Goal: Task Accomplishment & Management: Use online tool/utility

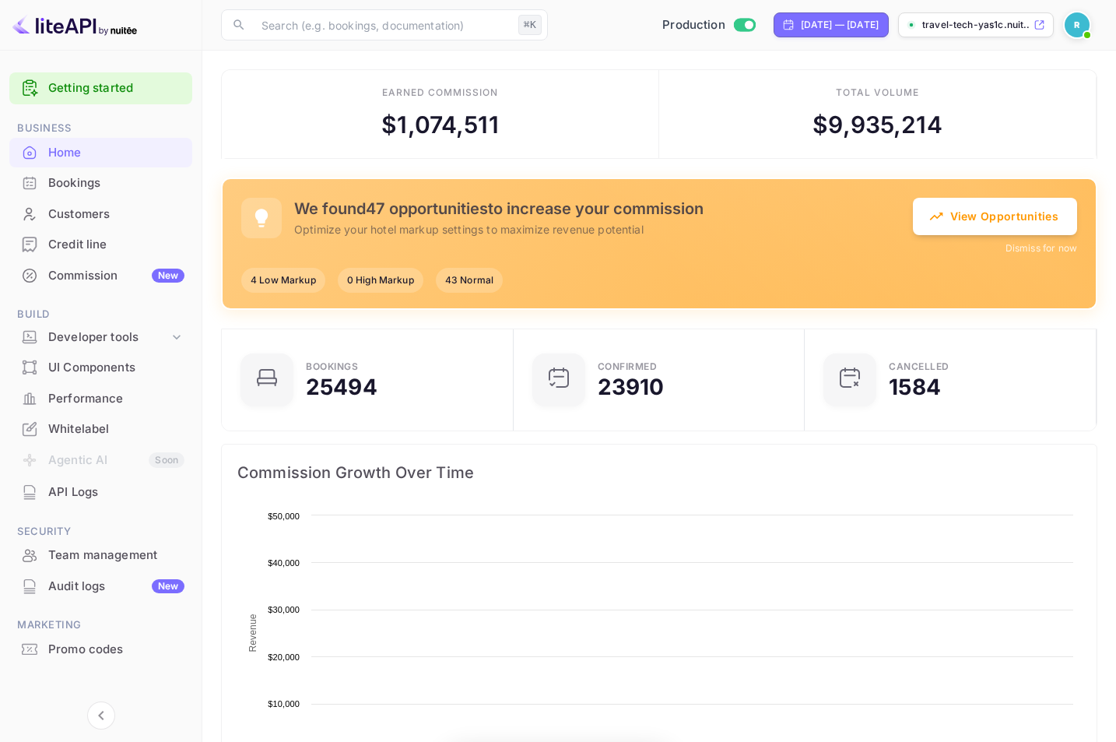
scroll to position [12, 12]
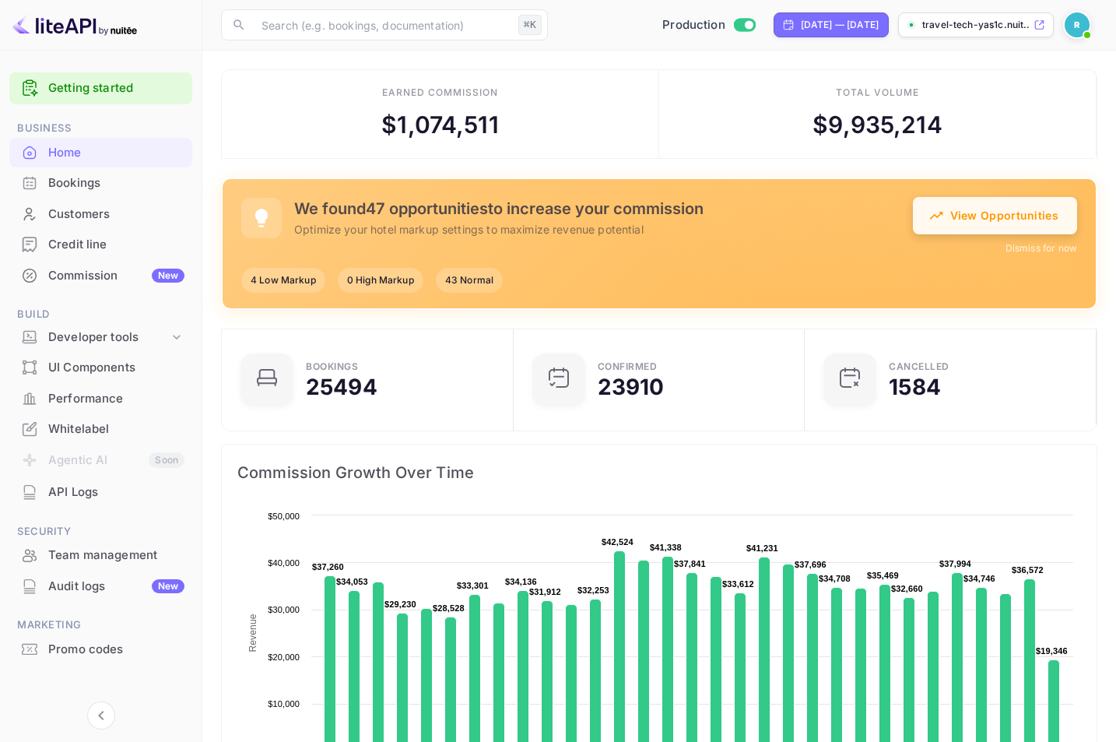
click at [997, 228] on button "View Opportunities" at bounding box center [995, 215] width 164 height 37
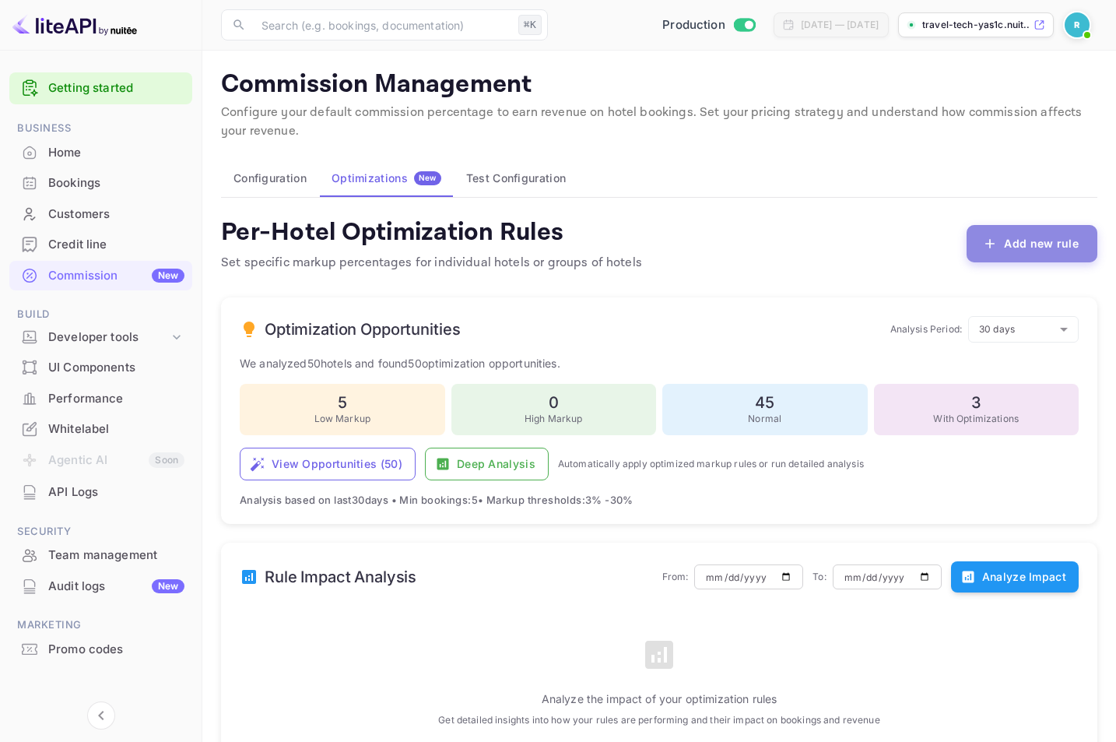
click at [1017, 238] on button "Add new rule" at bounding box center [1032, 243] width 131 height 37
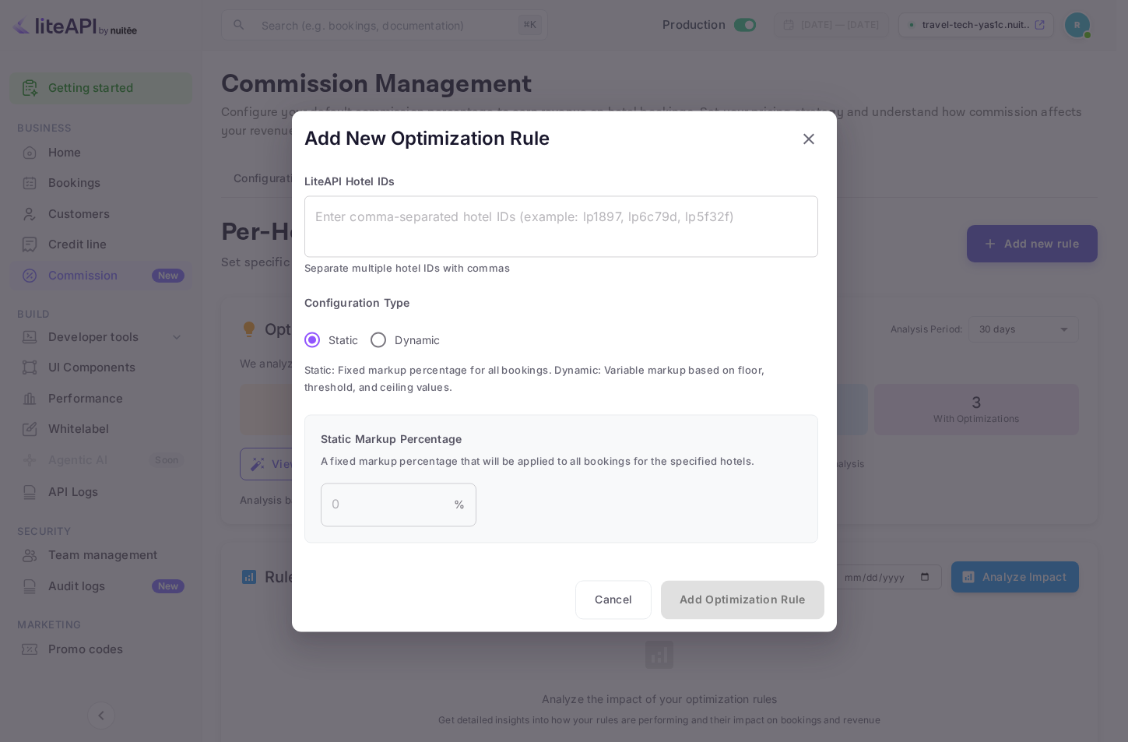
click at [1017, 238] on div at bounding box center [564, 371] width 1128 height 742
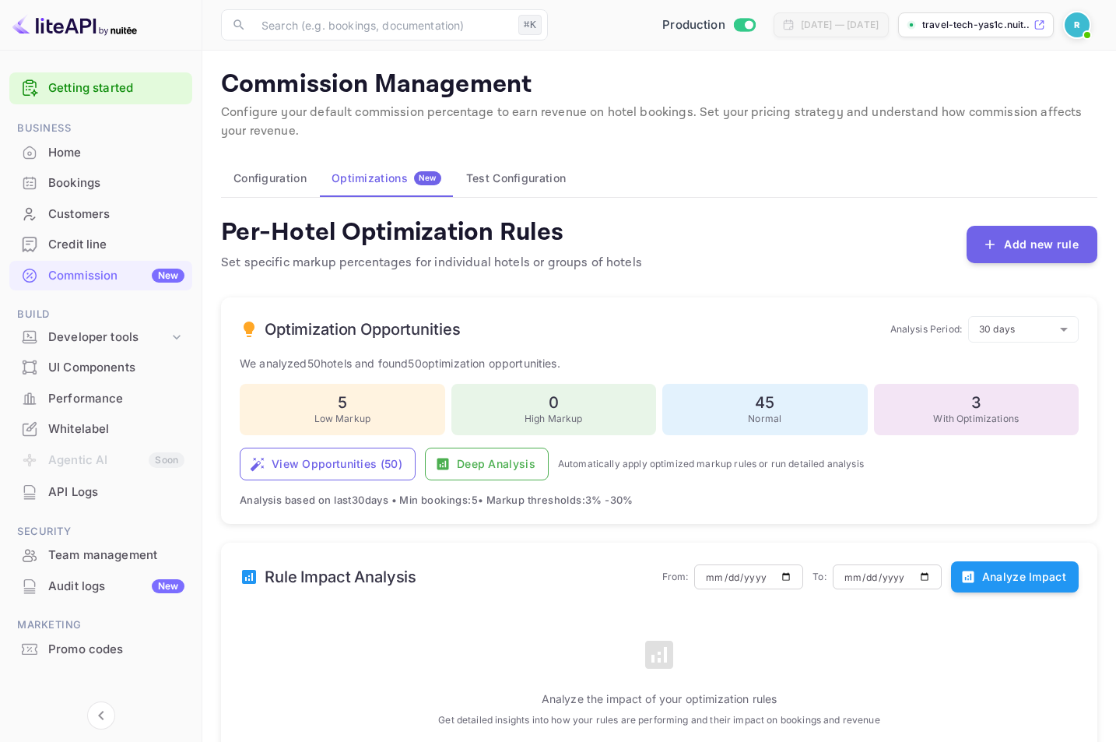
scroll to position [137, 0]
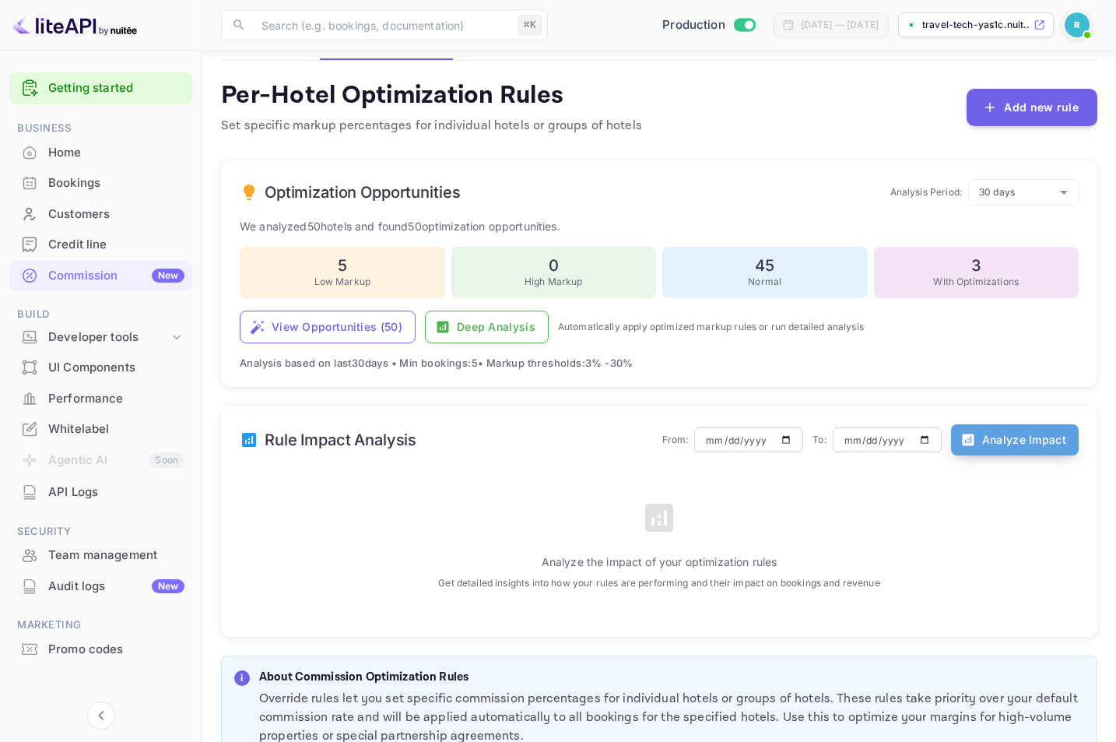
click at [986, 450] on button "Analyze Impact" at bounding box center [1015, 439] width 128 height 31
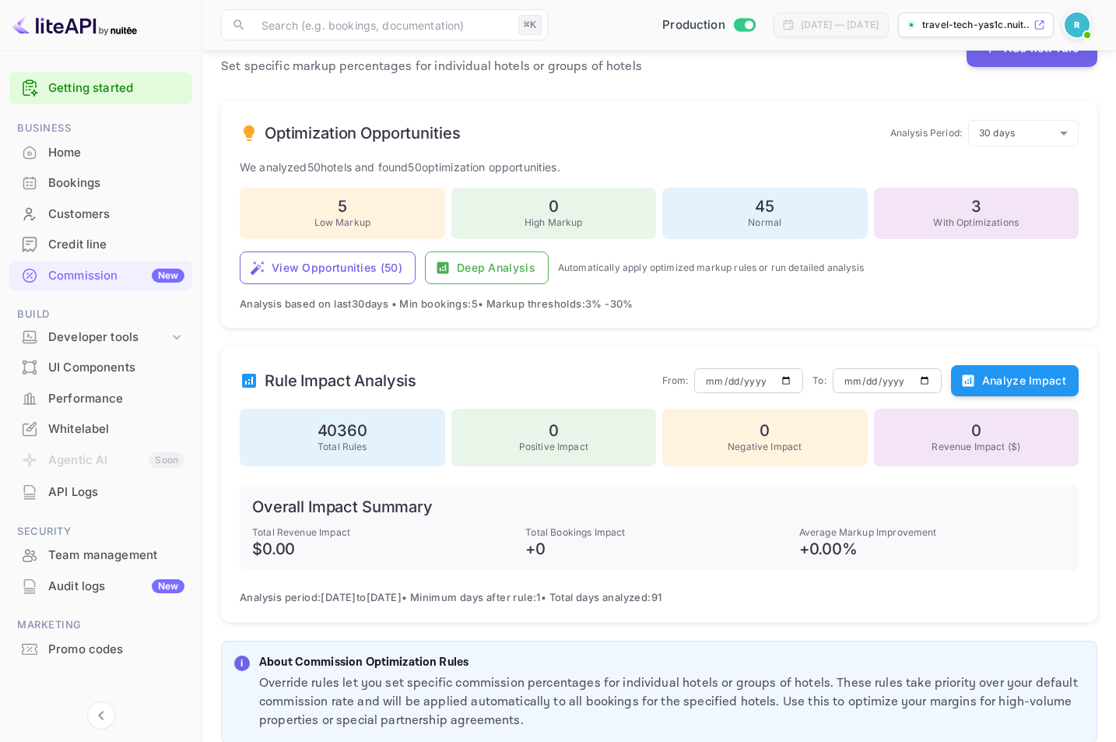
scroll to position [206, 0]
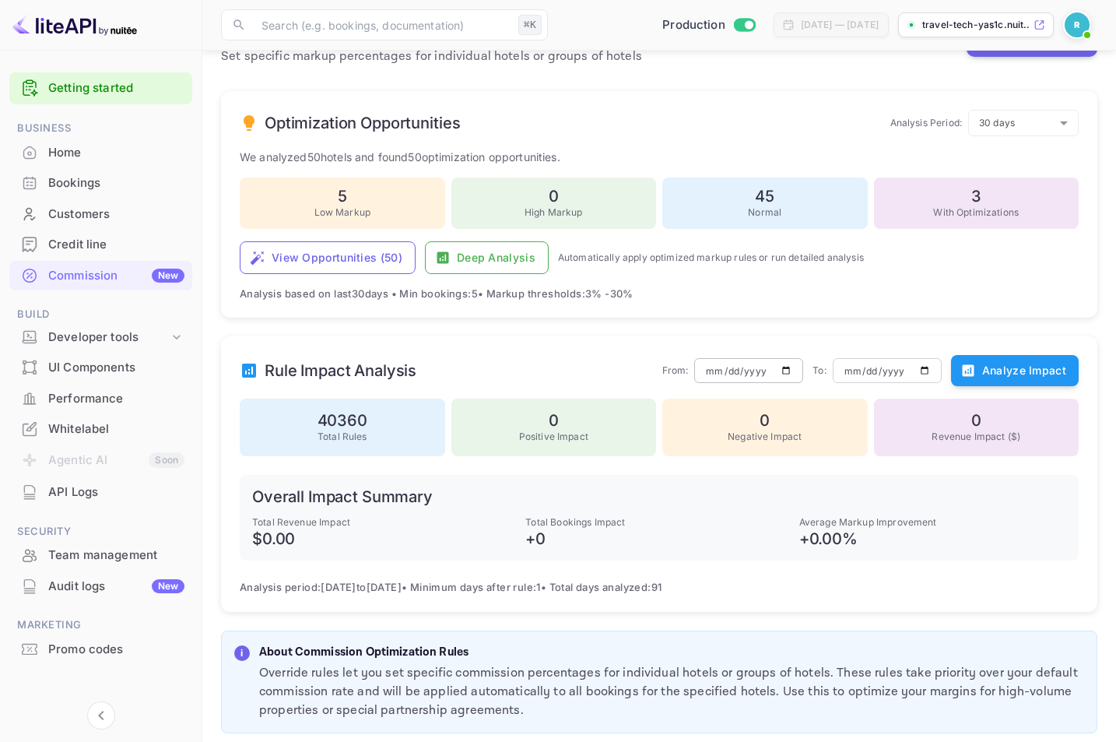
click at [748, 372] on input "[DATE]" at bounding box center [748, 370] width 109 height 26
click at [786, 369] on input "[DATE]" at bounding box center [748, 370] width 109 height 26
click at [821, 336] on div "Rule Impact Analysis From: [DATE] ​ To: [DATE] ​ Analyze Impact 40360 Total Rul…" at bounding box center [659, 473] width 877 height 275
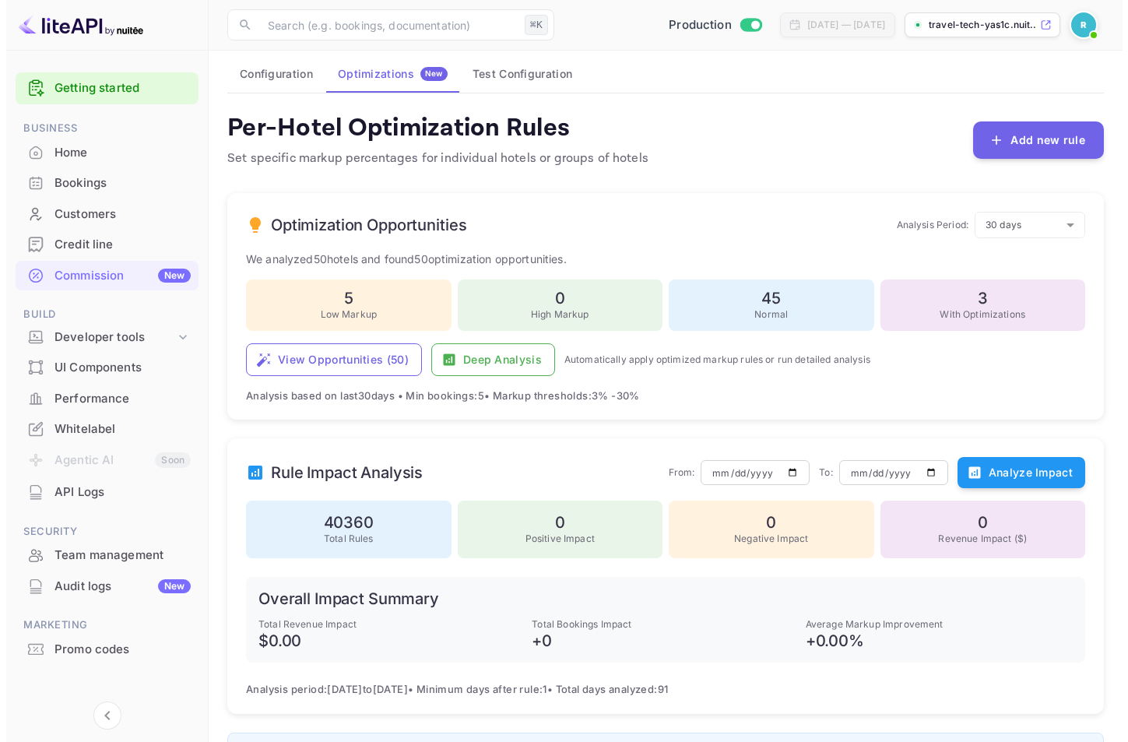
scroll to position [0, 0]
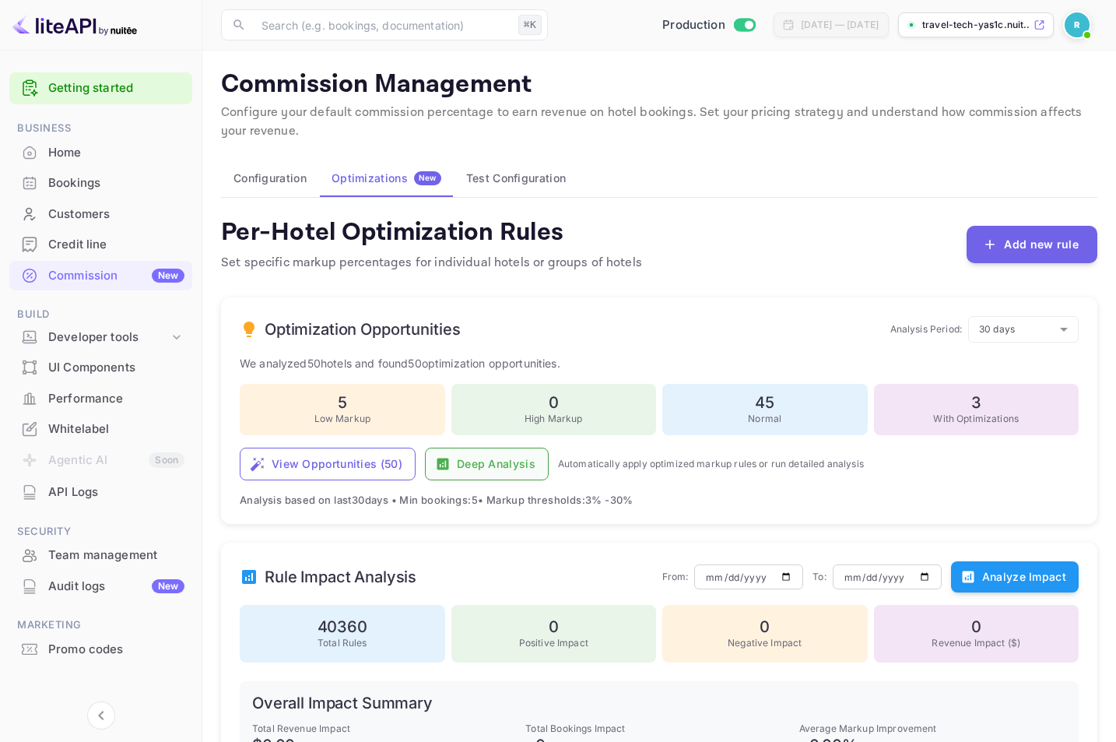
click at [460, 474] on button "Deep Analysis" at bounding box center [487, 464] width 124 height 33
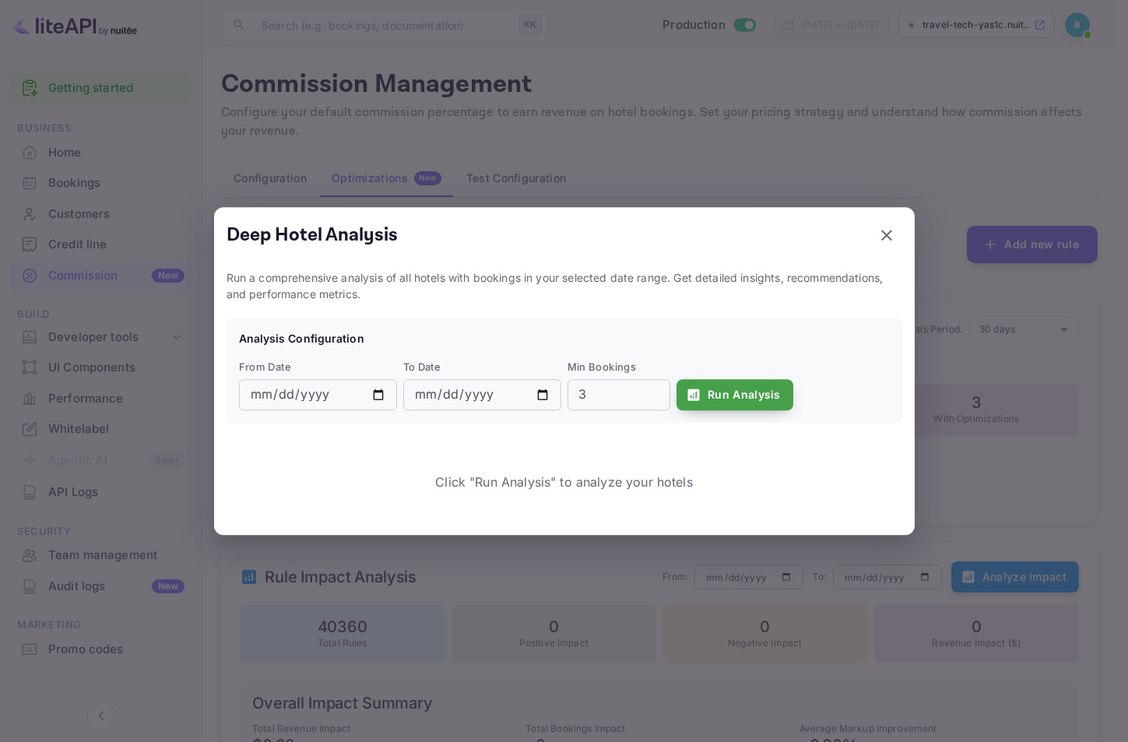
click at [754, 385] on button "Run Analysis" at bounding box center [735, 394] width 117 height 31
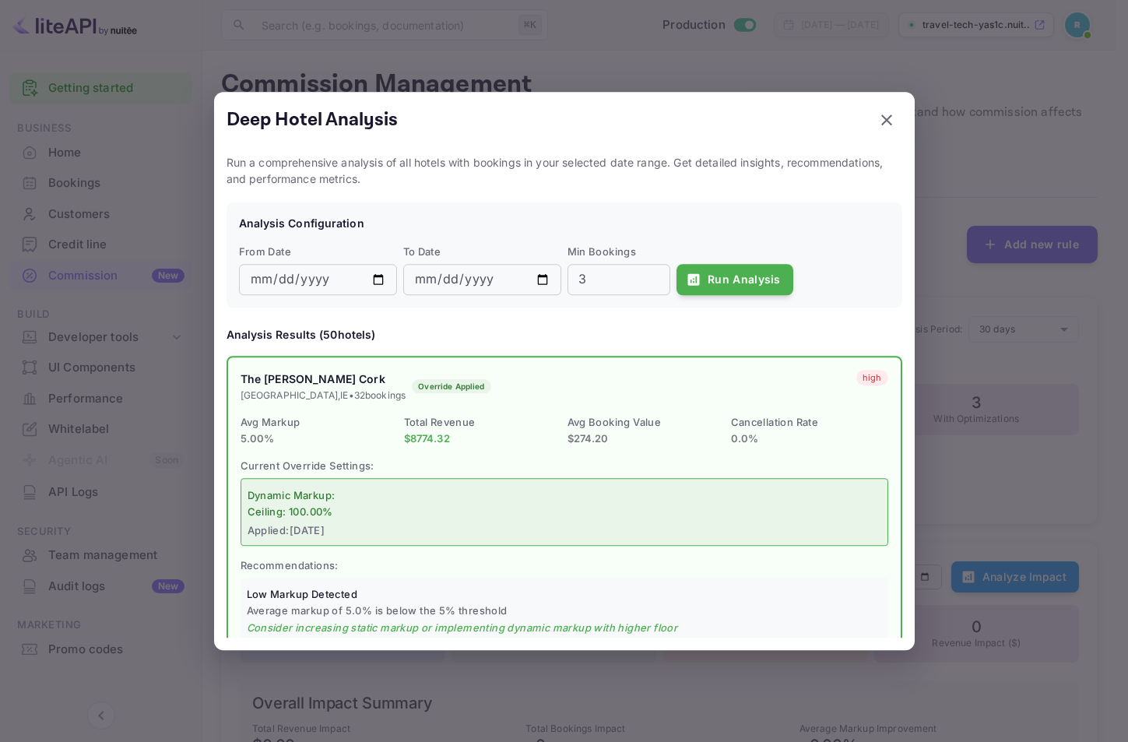
click at [876, 119] on button "button" at bounding box center [886, 119] width 31 height 31
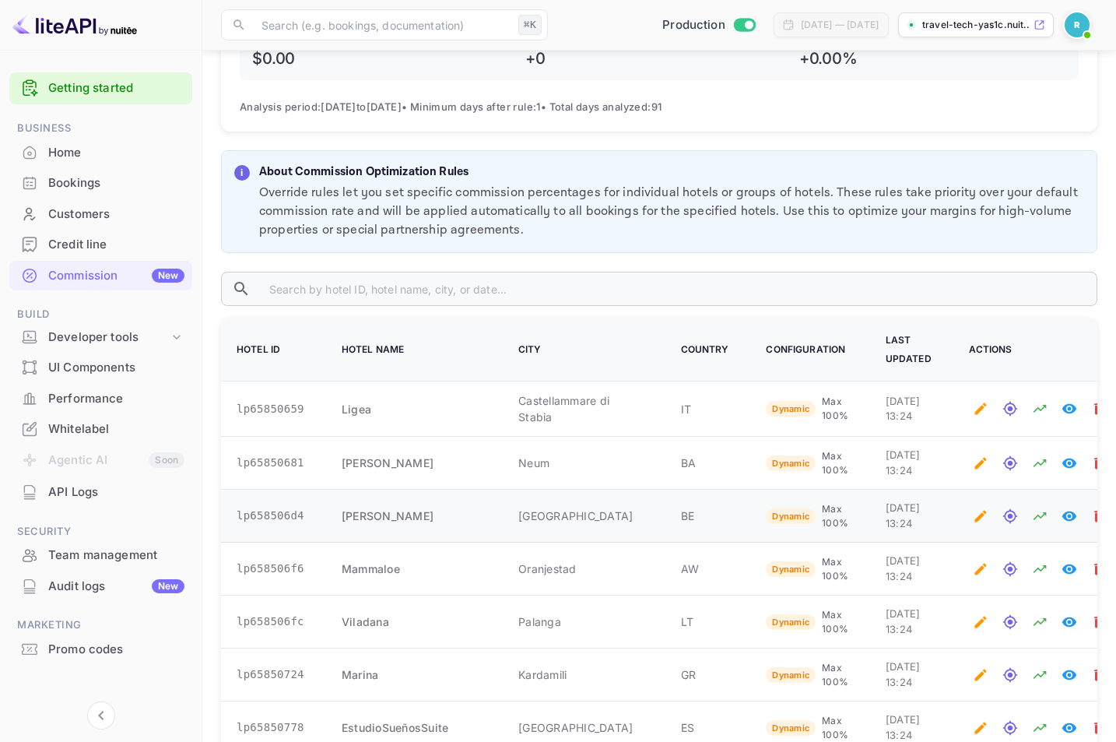
scroll to position [396, 0]
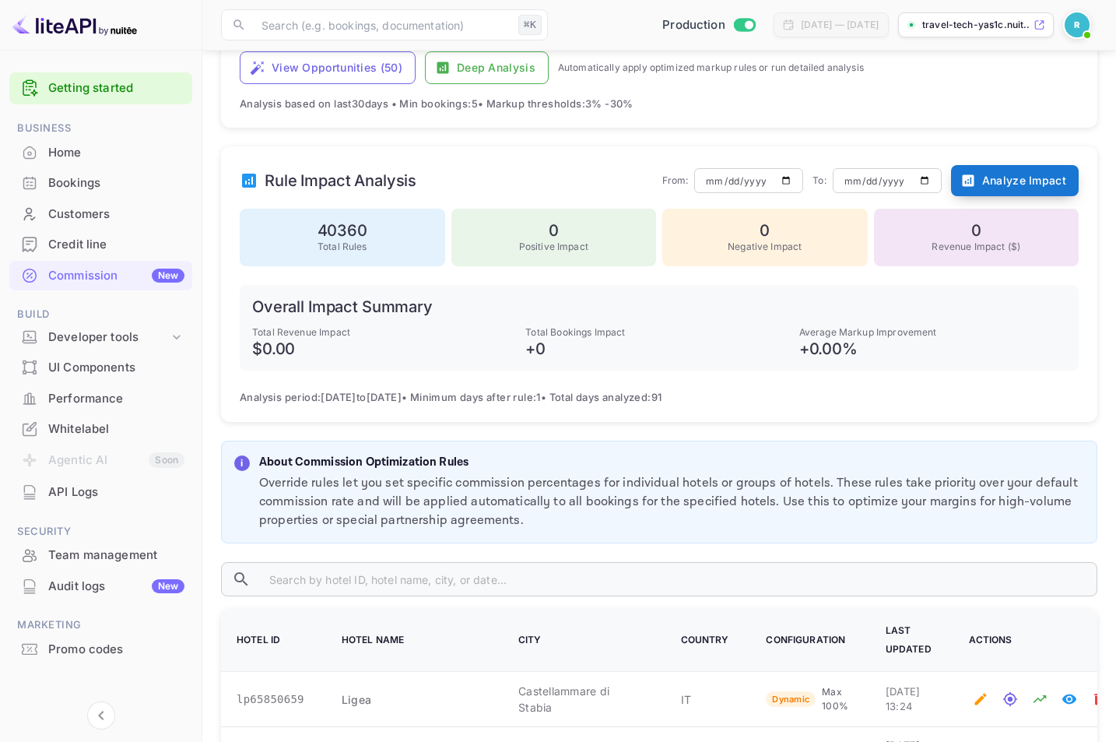
click at [1029, 181] on button "Analyze Impact" at bounding box center [1015, 180] width 128 height 31
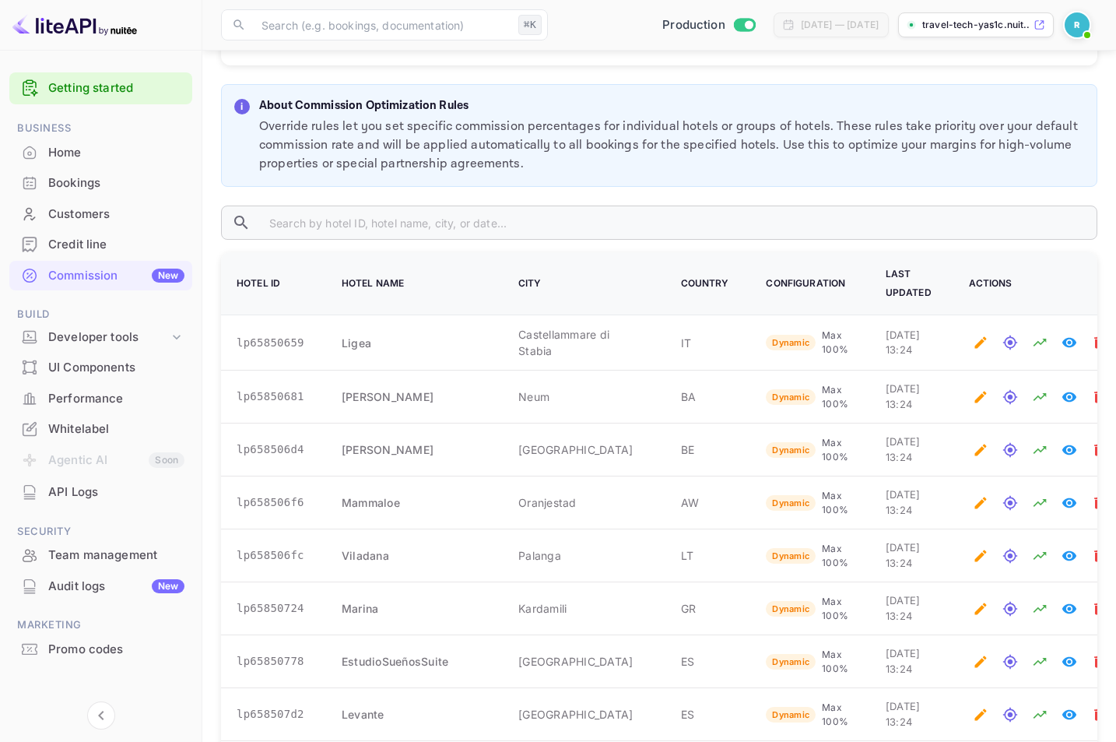
scroll to position [841, 0]
